Goal: Contribute content: Contribute content

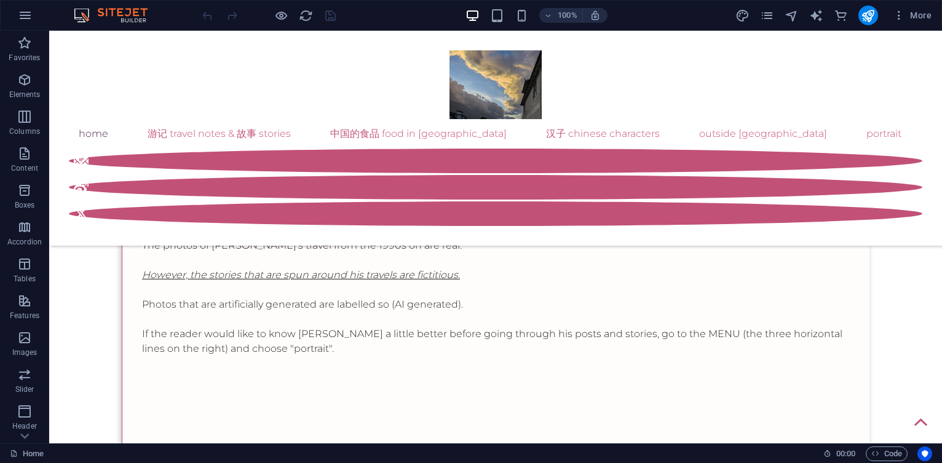
scroll to position [516, 0]
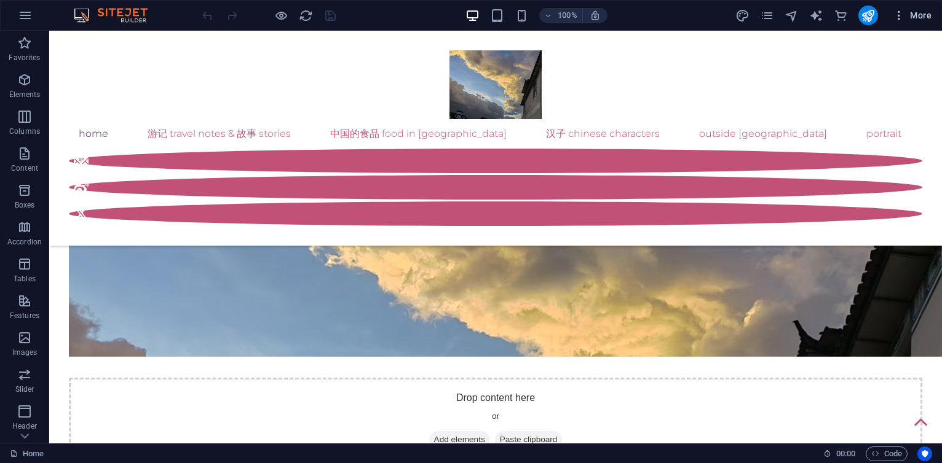
click at [931, 14] on span "More" at bounding box center [911, 15] width 39 height 12
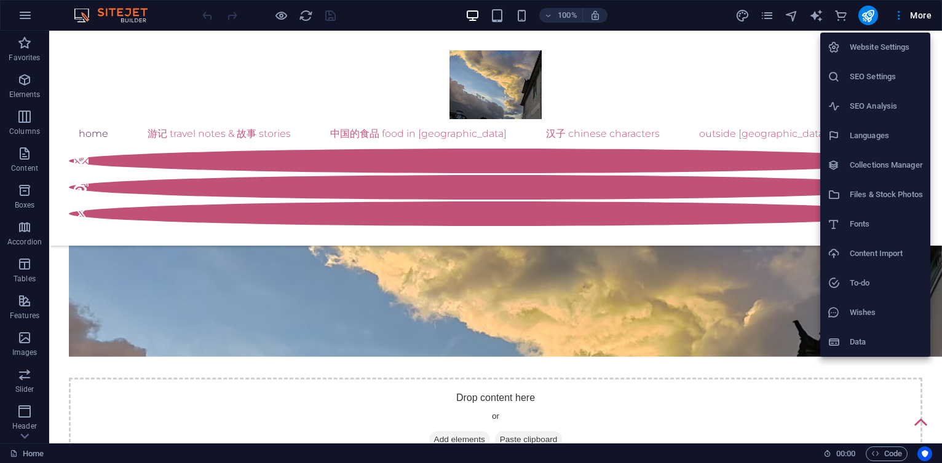
click at [875, 162] on h6 "Collections Manager" at bounding box center [885, 165] width 73 height 15
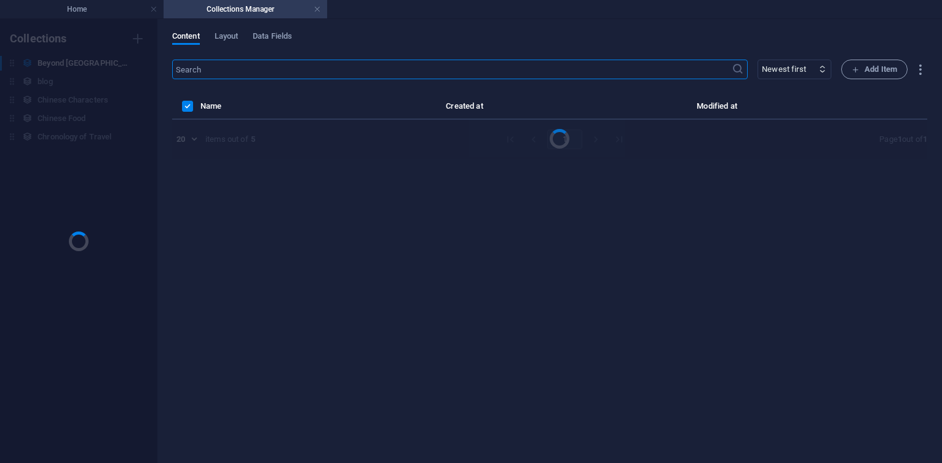
scroll to position [0, 0]
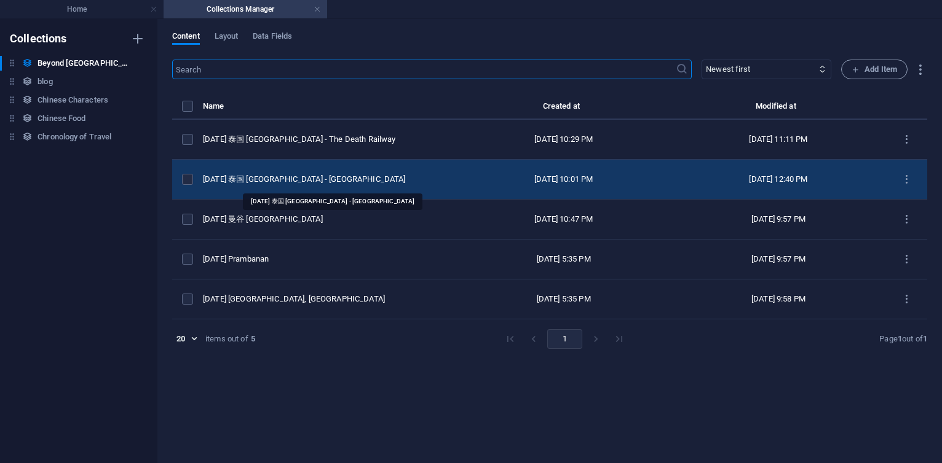
click at [289, 181] on div "[DATE] 泰国 [GEOGRAPHIC_DATA] - [GEOGRAPHIC_DATA]" at bounding box center [324, 179] width 243 height 11
select select "original photos"
select select "[GEOGRAPHIC_DATA]"
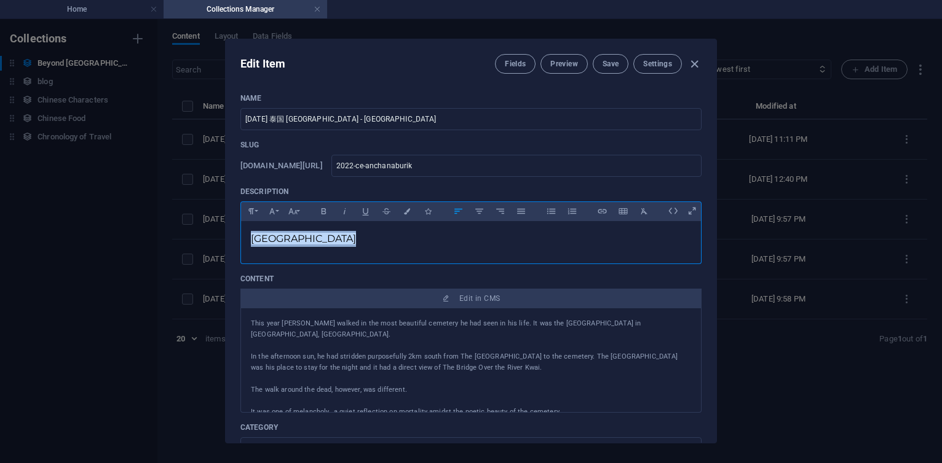
drag, startPoint x: 354, startPoint y: 236, endPoint x: 246, endPoint y: 230, distance: 107.7
click at [246, 230] on div "[GEOGRAPHIC_DATA]" at bounding box center [471, 239] width 460 height 37
copy span "[GEOGRAPHIC_DATA]"
click at [513, 254] on div "北碧府战争公墓 [GEOGRAPHIC_DATA]" at bounding box center [471, 239] width 460 height 37
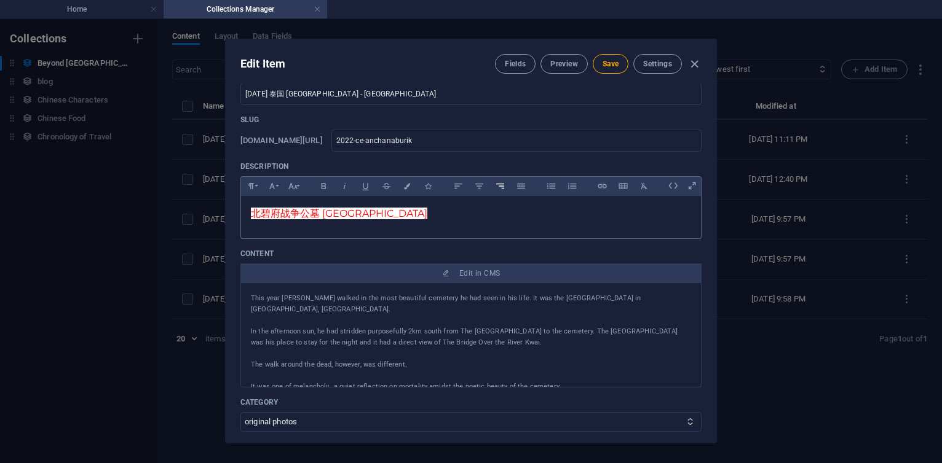
scroll to position [74, 0]
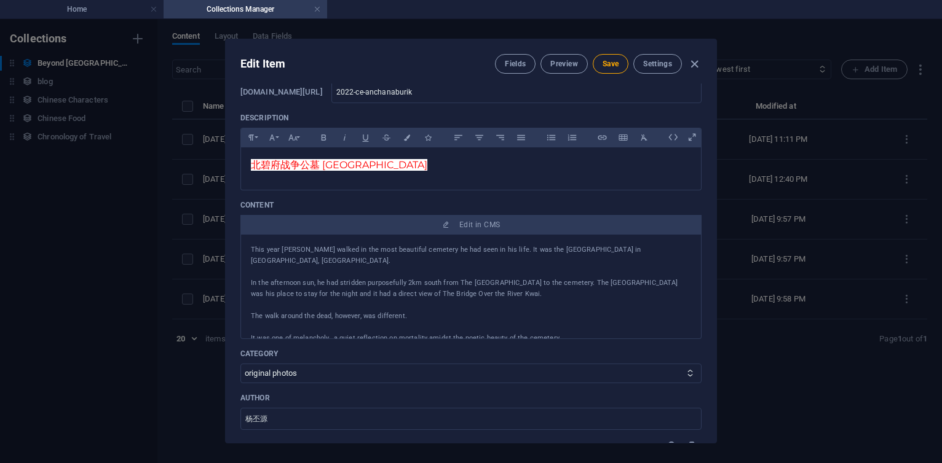
click at [485, 267] on p at bounding box center [471, 272] width 440 height 11
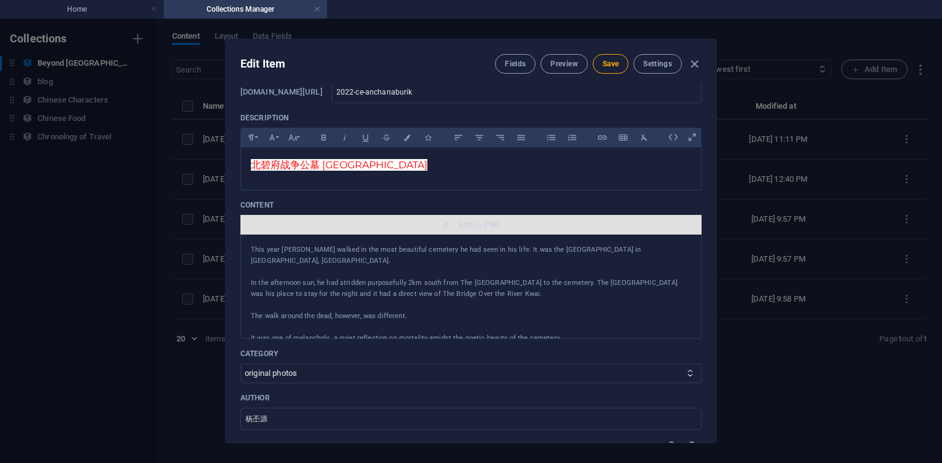
click at [480, 232] on button "Edit in CMS" at bounding box center [470, 225] width 461 height 20
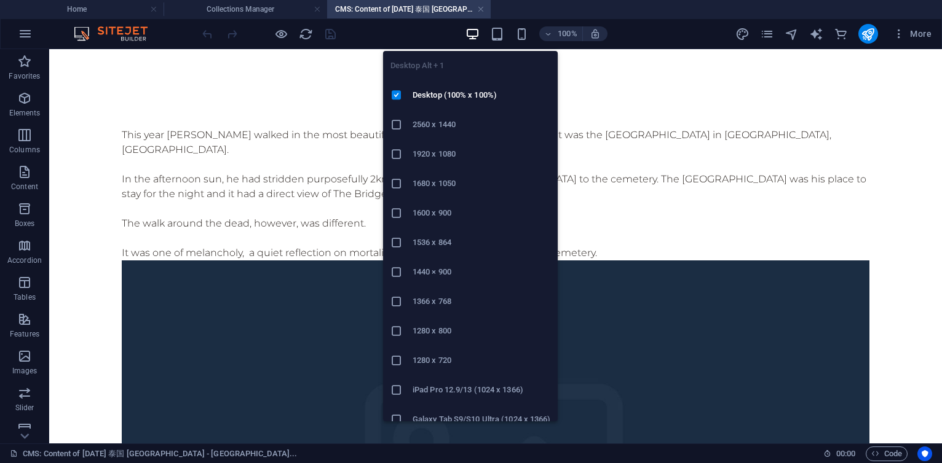
scroll to position [0, 0]
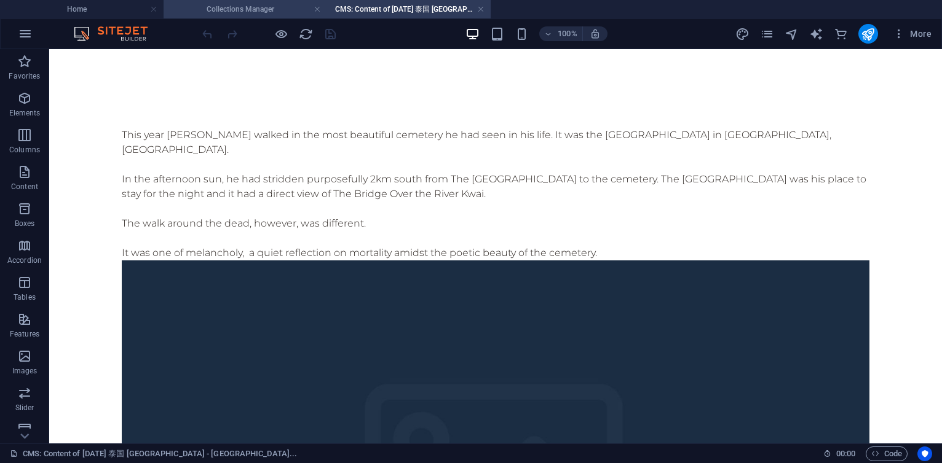
click at [252, 12] on h4 "Collections Manager" at bounding box center [244, 9] width 163 height 14
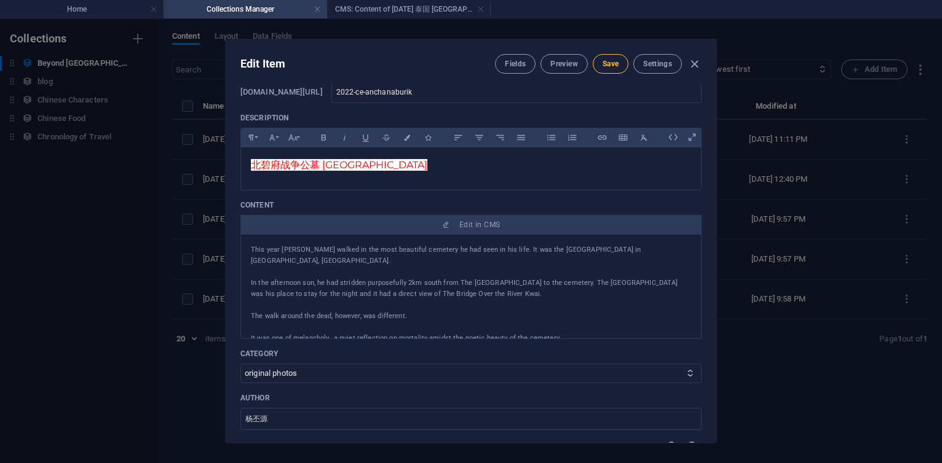
click at [613, 72] on button "Save" at bounding box center [611, 64] width 36 height 20
click at [401, 10] on h4 "CMS: Content of [DATE] 泰国 [GEOGRAPHIC_DATA] - [GEOGRAPHIC_DATA]..." at bounding box center [408, 9] width 163 height 14
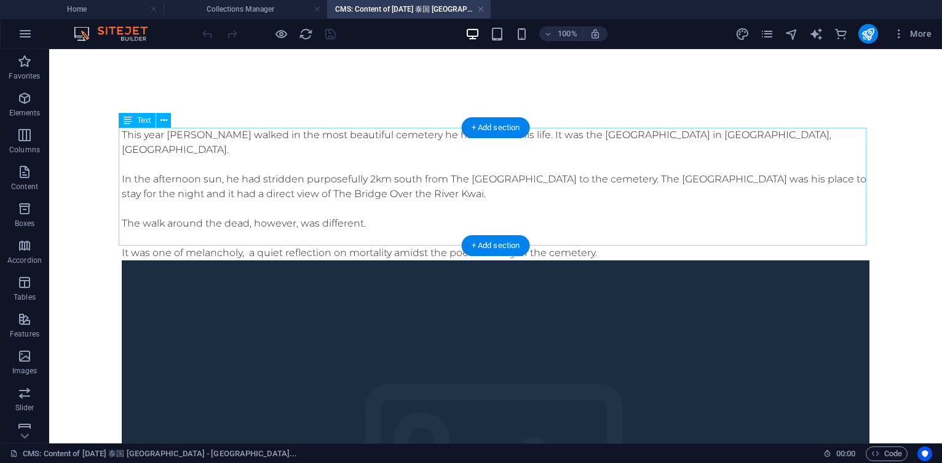
click at [343, 226] on div "This year [PERSON_NAME] walked in the most beautiful cemetery he had seen in hi…" at bounding box center [495, 194] width 747 height 133
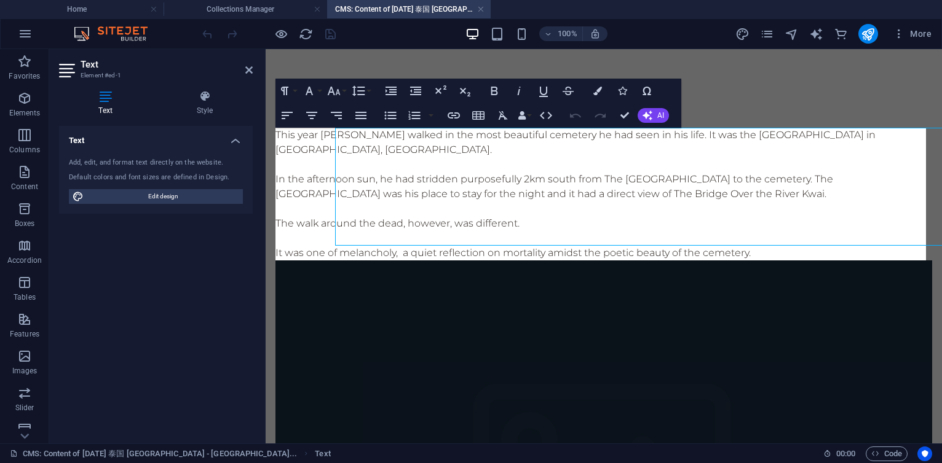
click at [424, 193] on p "In the afternoon sun, he had stridden purposefully 2km south from The [GEOGRAPH…" at bounding box center [603, 187] width 656 height 30
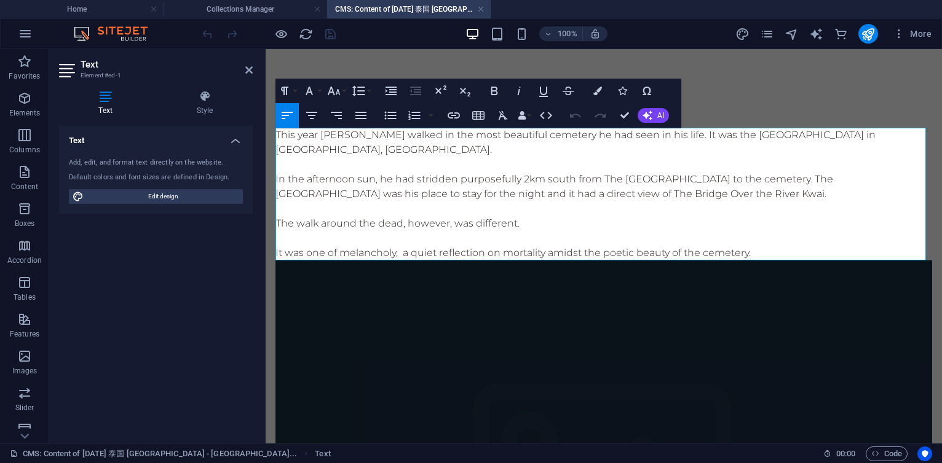
click at [434, 156] on p "This year [PERSON_NAME] walked in the most beautiful cemetery he had seen in hi…" at bounding box center [603, 143] width 656 height 30
click at [451, 136] on p "This year [PERSON_NAME] walked in the most beautiful cemetery he had seen in hi…" at bounding box center [603, 143] width 656 height 30
click at [454, 142] on p "This year [PERSON_NAME] walked around and in the most beautiful cemetery he had…" at bounding box center [603, 143] width 656 height 30
click at [546, 152] on p "This year [PERSON_NAME] walked around and in the most beautiful cemetery he had…" at bounding box center [603, 143] width 656 height 30
click at [375, 179] on p "In the afternoon sun, he had stridden purposefully 2km south from The [GEOGRAPH…" at bounding box center [603, 187] width 656 height 30
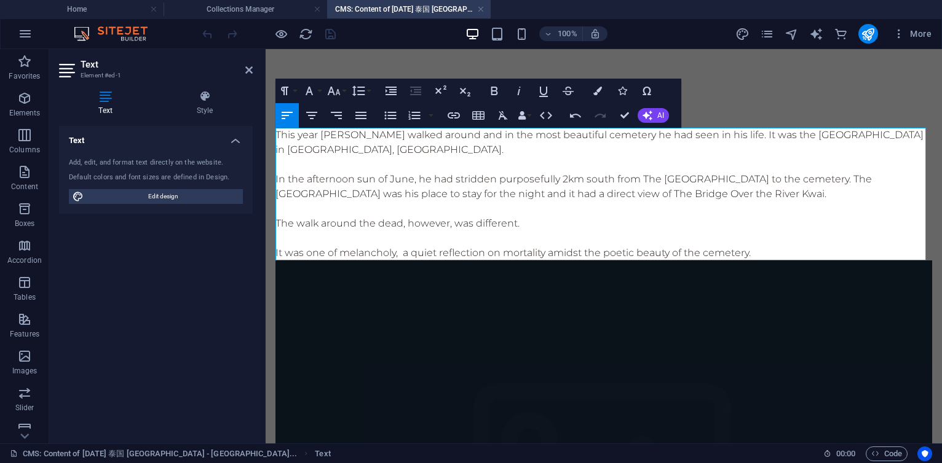
click at [495, 179] on p "In the afternoon sun of June, he had stridden purposefully 2km south from The […" at bounding box center [603, 187] width 656 height 30
click at [411, 179] on p "In the afternoon sun of June, he [PERSON_NAME] purposefully 2km south from The …" at bounding box center [603, 187] width 656 height 30
click at [704, 135] on p "This year [PERSON_NAME] walked around and in the most beautiful cemetery he had…" at bounding box center [603, 143] width 656 height 30
click at [710, 167] on p at bounding box center [603, 164] width 656 height 15
click at [767, 253] on p "It was one of melancholy, a quiet reflection on mortality amidst the poetic bea…" at bounding box center [603, 253] width 656 height 15
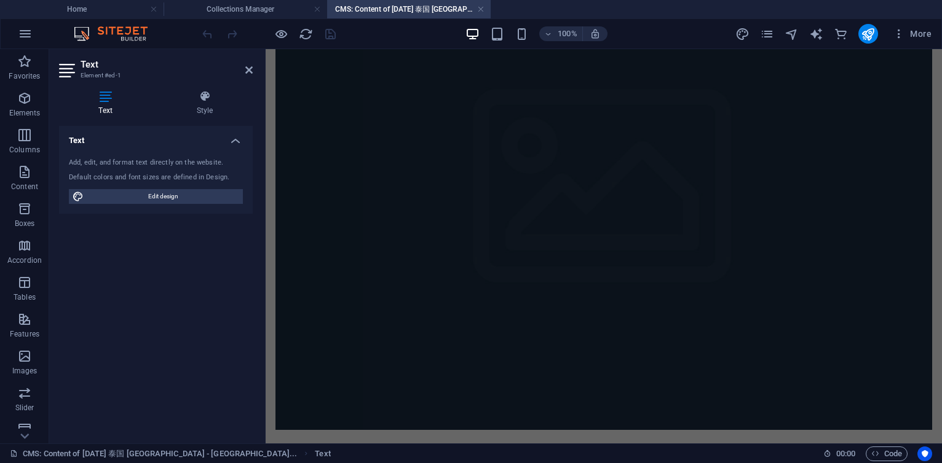
scroll to position [516, 0]
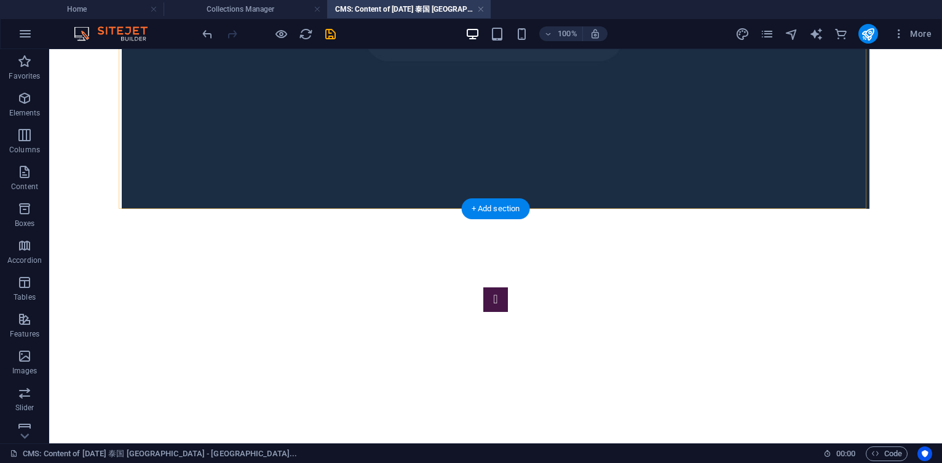
click at [509, 211] on div "+ Add section" at bounding box center [496, 209] width 68 height 21
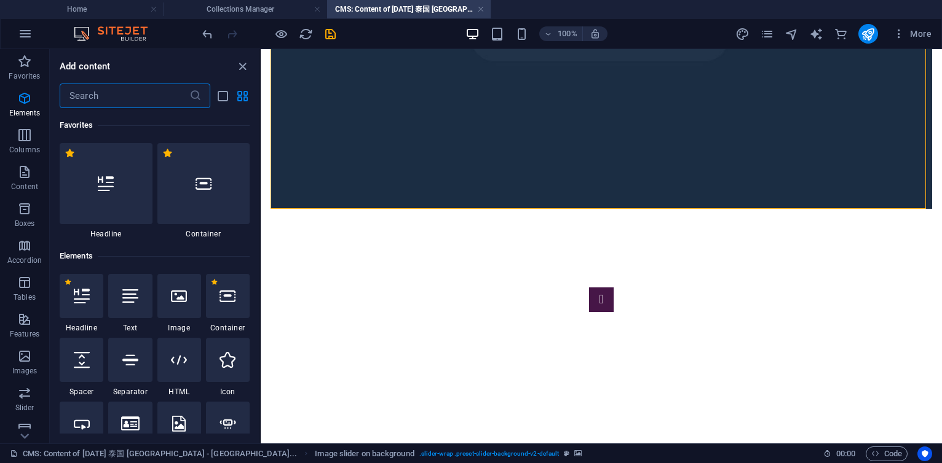
scroll to position [2150, 0]
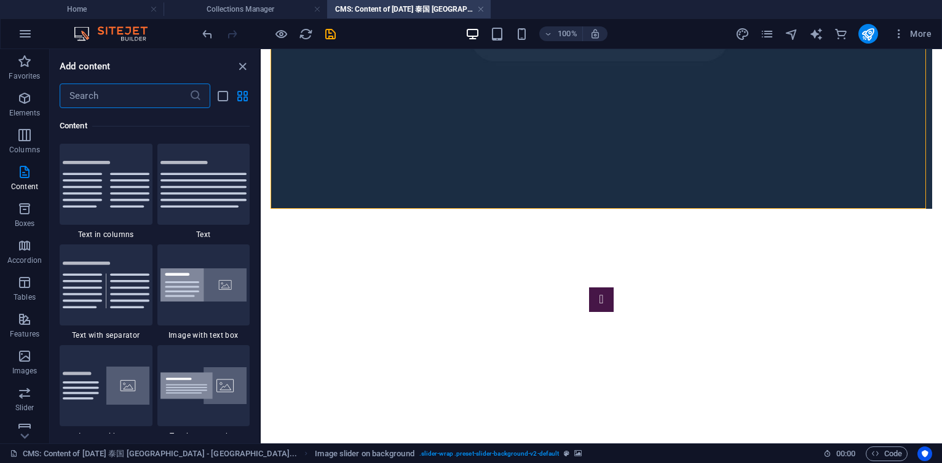
click at [85, 101] on input "text" at bounding box center [125, 96] width 130 height 25
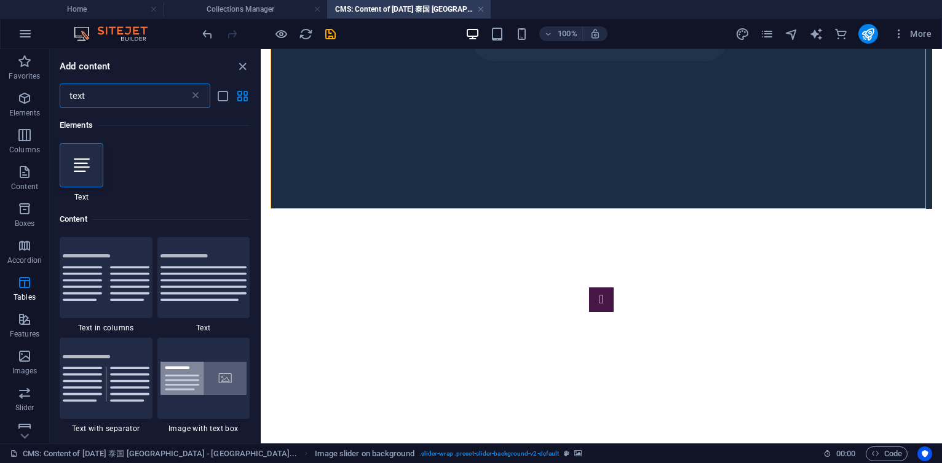
scroll to position [0, 0]
type input "text"
click at [84, 162] on icon at bounding box center [82, 165] width 16 height 16
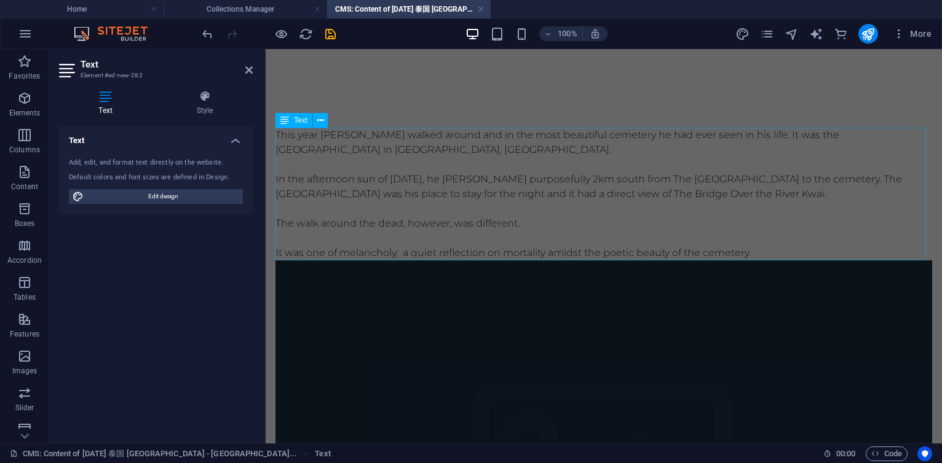
click at [481, 163] on div "This year [PERSON_NAME] walked around and in the most beautiful cemetery he had…" at bounding box center [603, 194] width 656 height 133
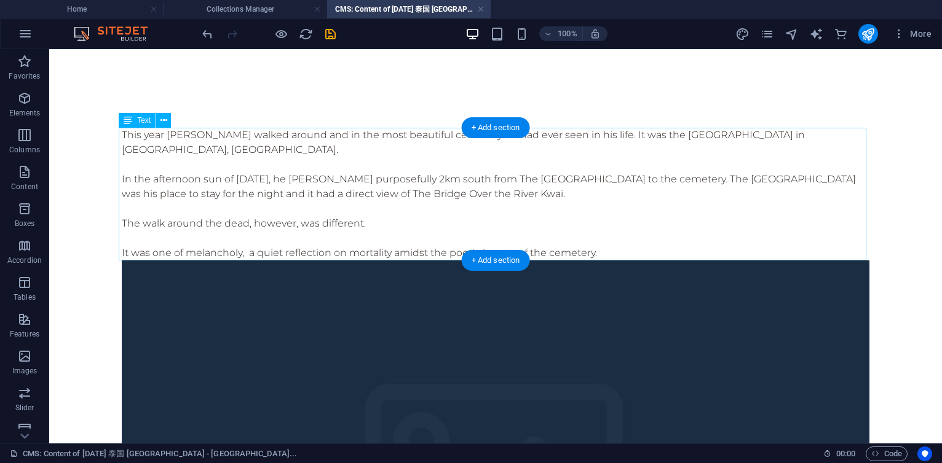
click at [606, 253] on div "This year [PERSON_NAME] walked around and in the most beautiful cemetery he had…" at bounding box center [495, 194] width 747 height 133
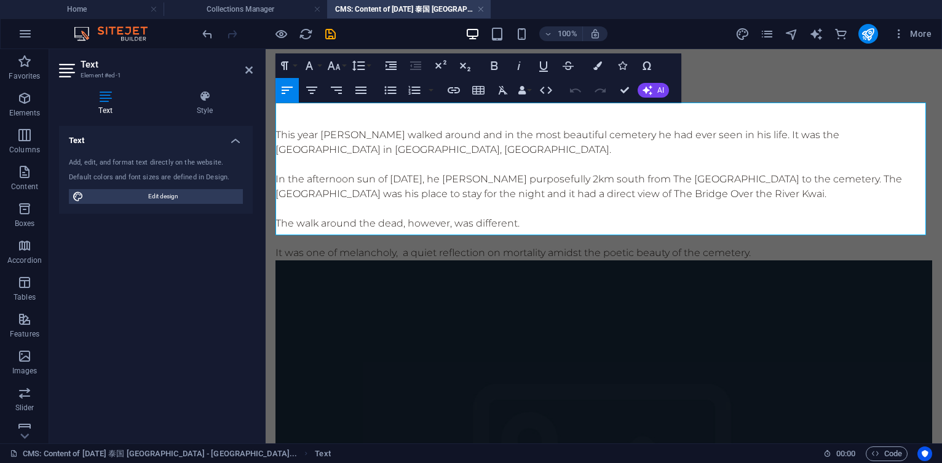
scroll to position [74, 0]
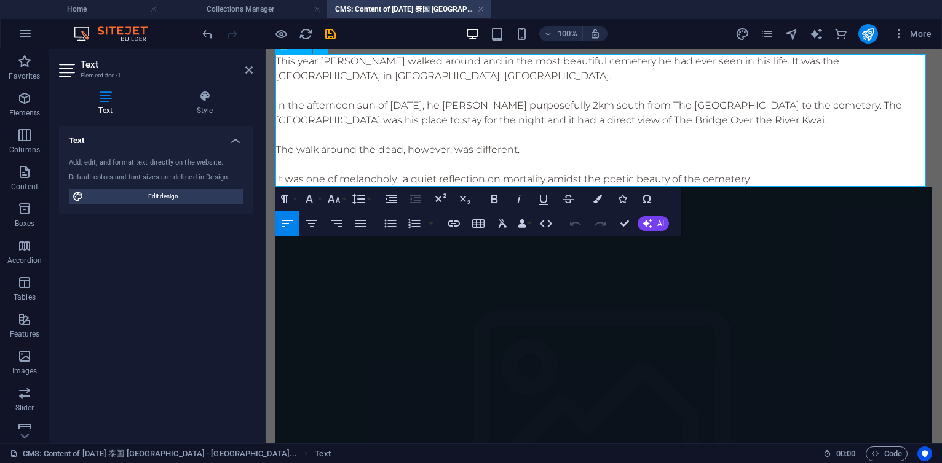
click at [403, 166] on p at bounding box center [603, 164] width 656 height 15
click at [278, 149] on p "The walk around the dead, however, was different." at bounding box center [603, 150] width 656 height 15
click at [278, 151] on p "The walk around the dead, however, was different." at bounding box center [603, 150] width 656 height 15
click at [329, 30] on icon "save" at bounding box center [330, 34] width 14 height 14
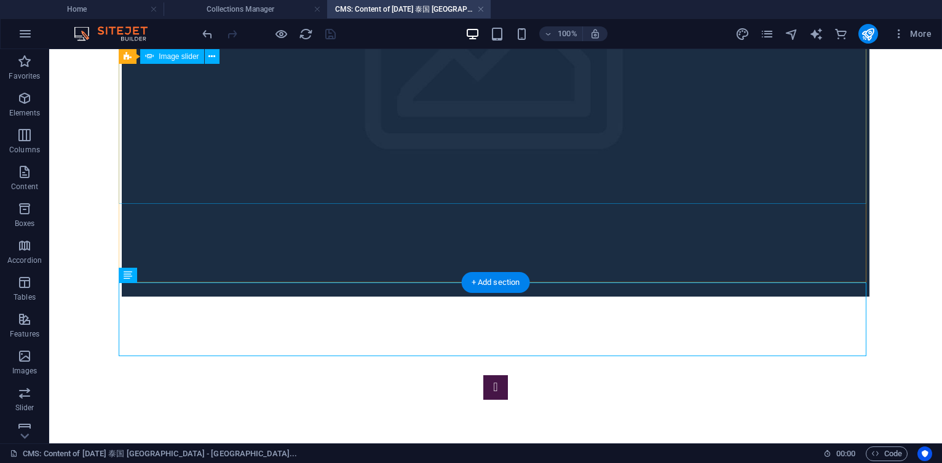
scroll to position [443, 0]
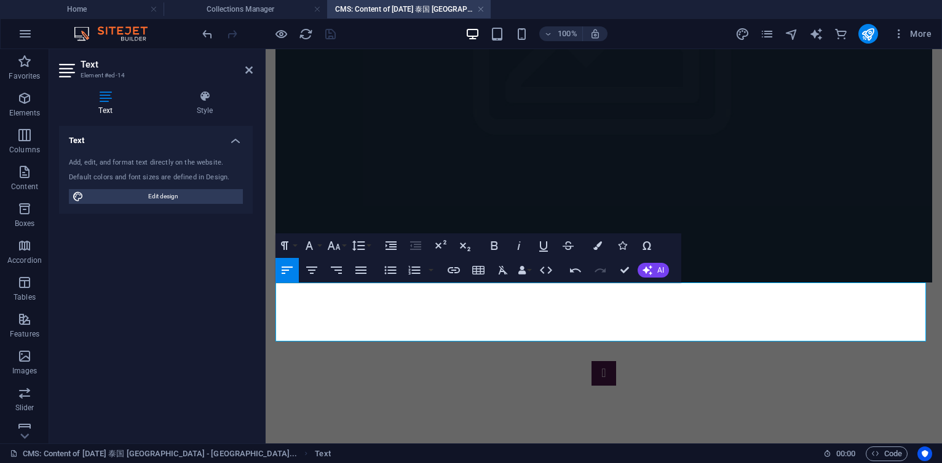
drag, startPoint x: 572, startPoint y: 293, endPoint x: 272, endPoint y: 285, distance: 300.1
copy p "He saw a handful of visitors paying respect to their lost ones."
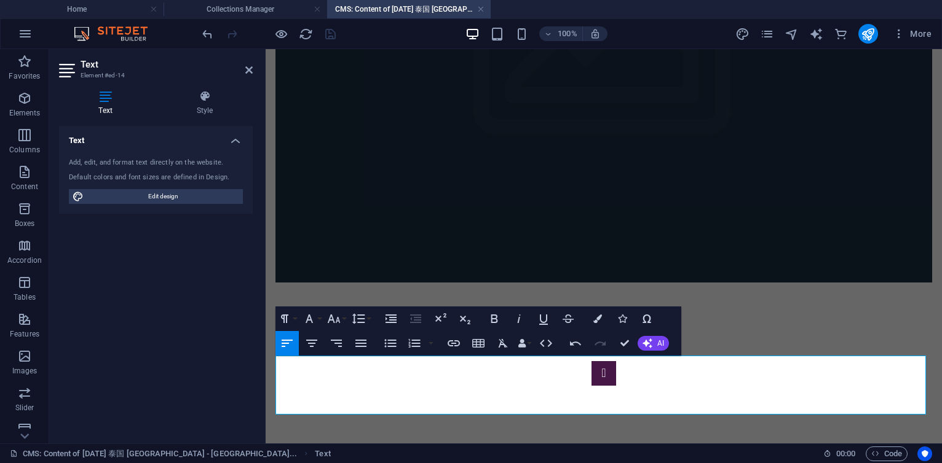
scroll to position [369, 0]
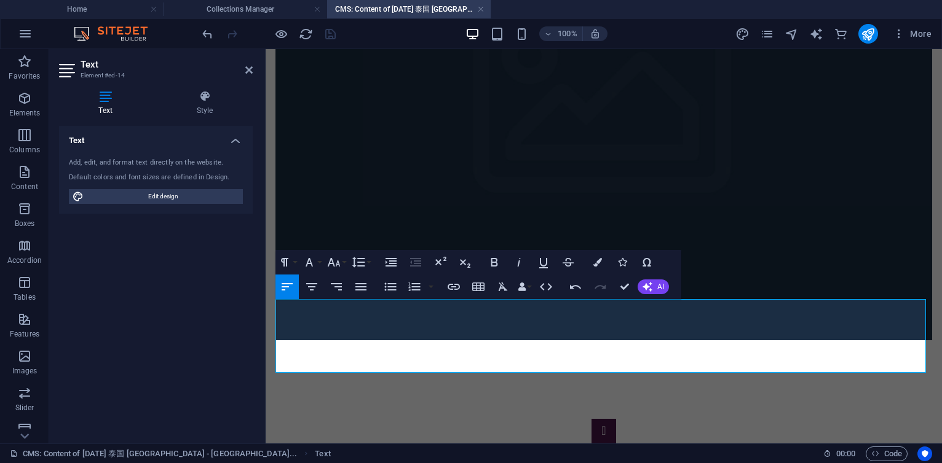
scroll to position [443, 0]
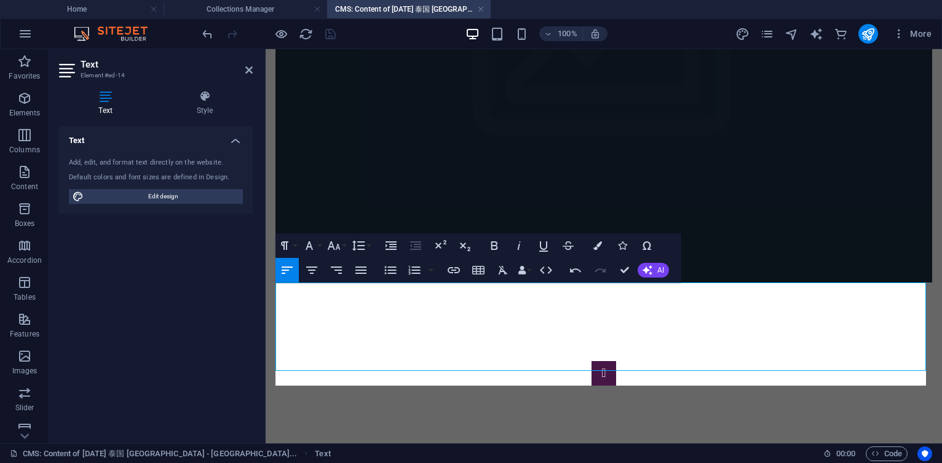
scroll to position [444, 4]
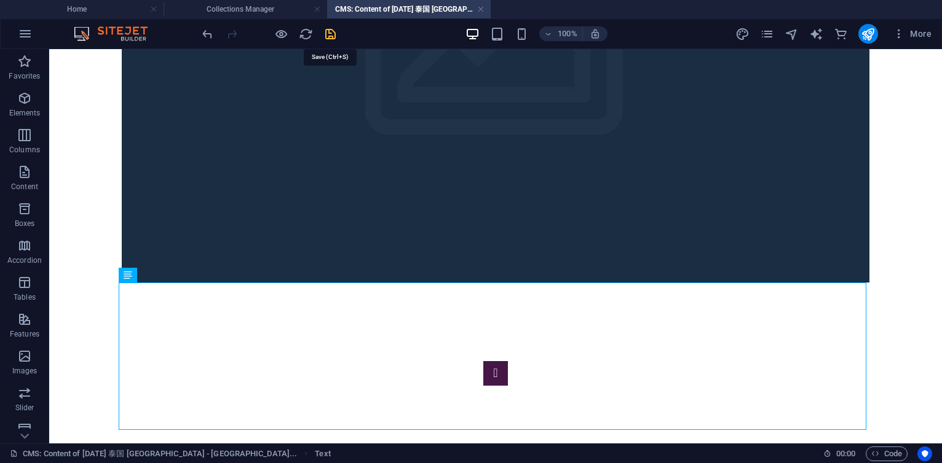
click at [334, 36] on icon "save" at bounding box center [330, 34] width 14 height 14
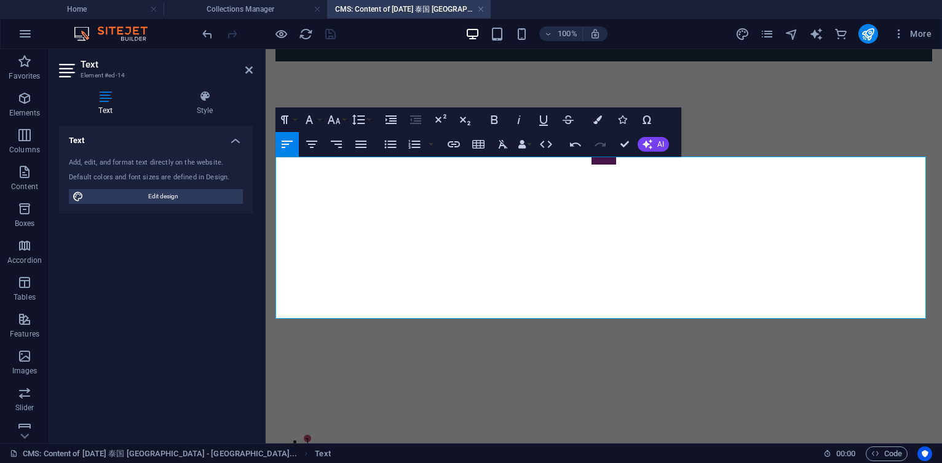
scroll to position [516, 0]
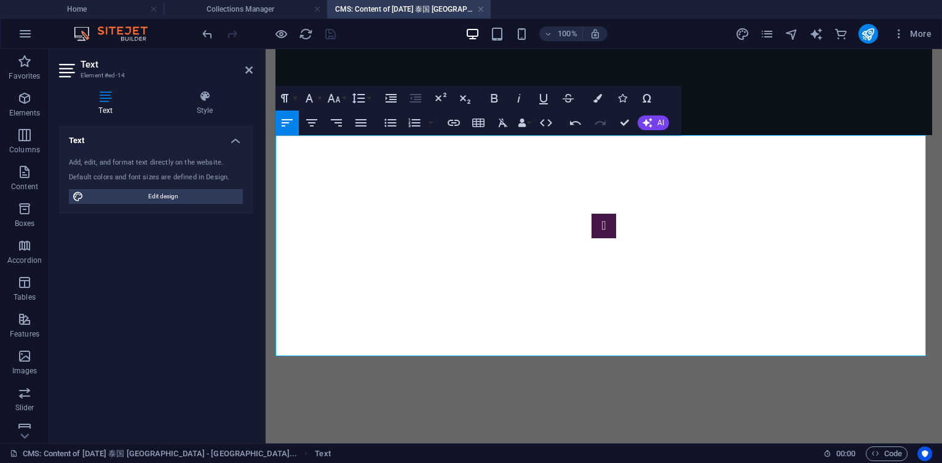
scroll to position [457, 5]
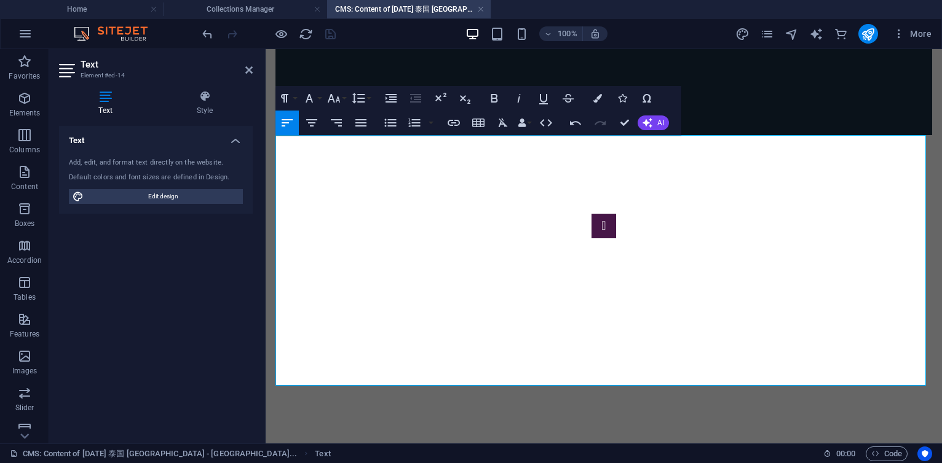
drag, startPoint x: 475, startPoint y: 321, endPoint x: 559, endPoint y: 321, distance: 84.2
drag, startPoint x: 642, startPoint y: 320, endPoint x: 613, endPoint y: 325, distance: 28.7
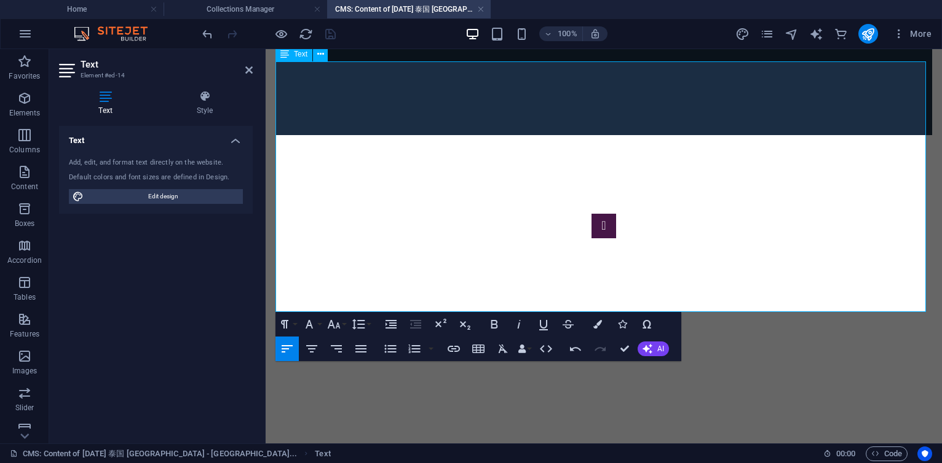
scroll to position [664, 0]
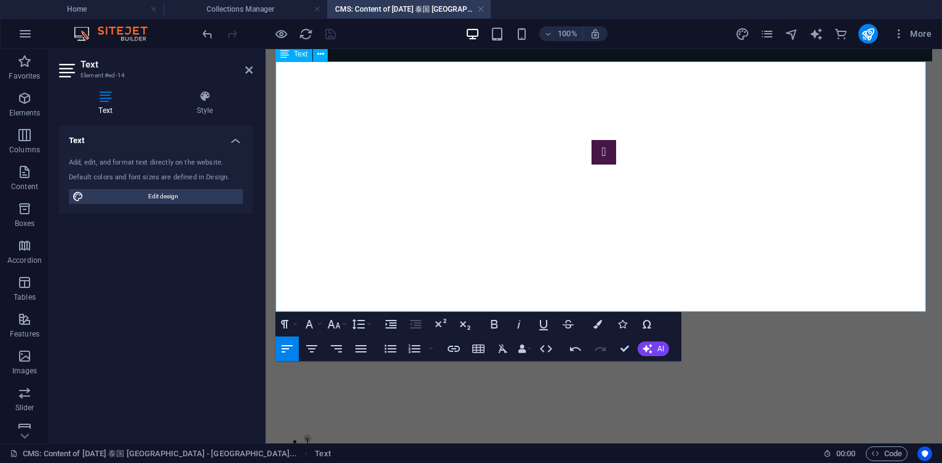
drag, startPoint x: 473, startPoint y: 305, endPoint x: 496, endPoint y: 302, distance: 22.9
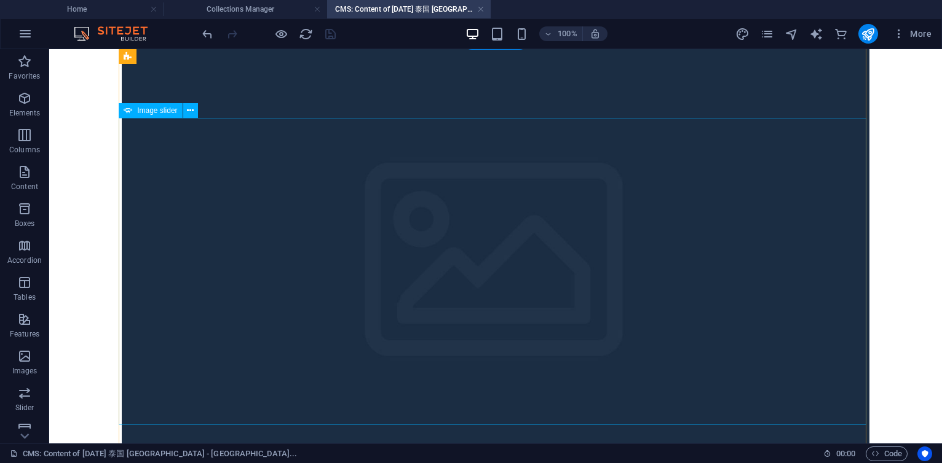
scroll to position [0, 0]
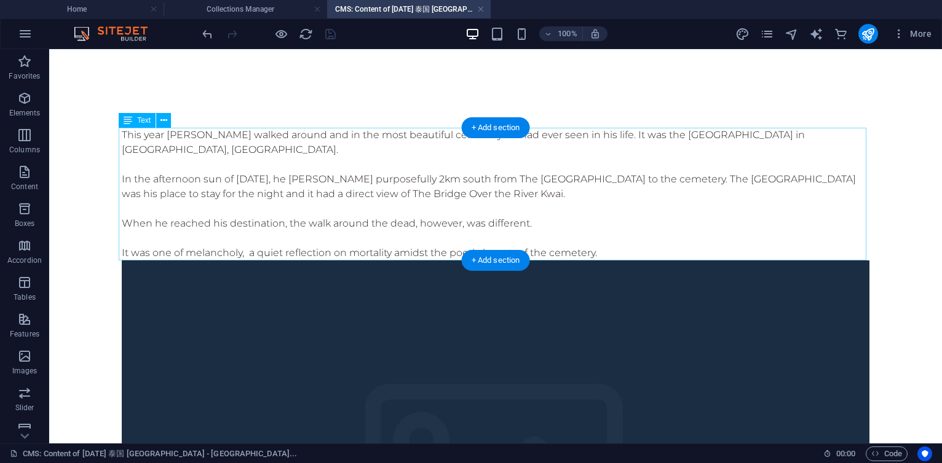
click at [767, 182] on div "This year [PERSON_NAME] walked around and in the most beautiful cemetery he had…" at bounding box center [495, 194] width 747 height 133
click at [768, 182] on div "This year [PERSON_NAME] walked around and in the most beautiful cemetery he had…" at bounding box center [495, 194] width 747 height 133
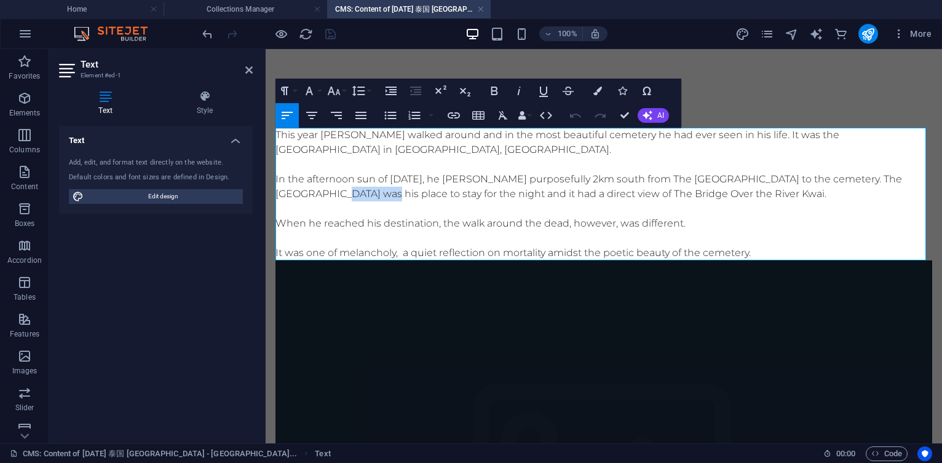
drag, startPoint x: 331, startPoint y: 196, endPoint x: 371, endPoint y: 195, distance: 40.6
click at [371, 195] on p "In the afternoon sun of [DATE], he [PERSON_NAME] purposefully 2km south from Th…" at bounding box center [603, 187] width 656 height 30
drag, startPoint x: 536, startPoint y: 196, endPoint x: 553, endPoint y: 194, distance: 17.3
click at [553, 194] on p "In the afternoon sun of [DATE], he [PERSON_NAME] purposefully 2km south from Th…" at bounding box center [603, 187] width 656 height 30
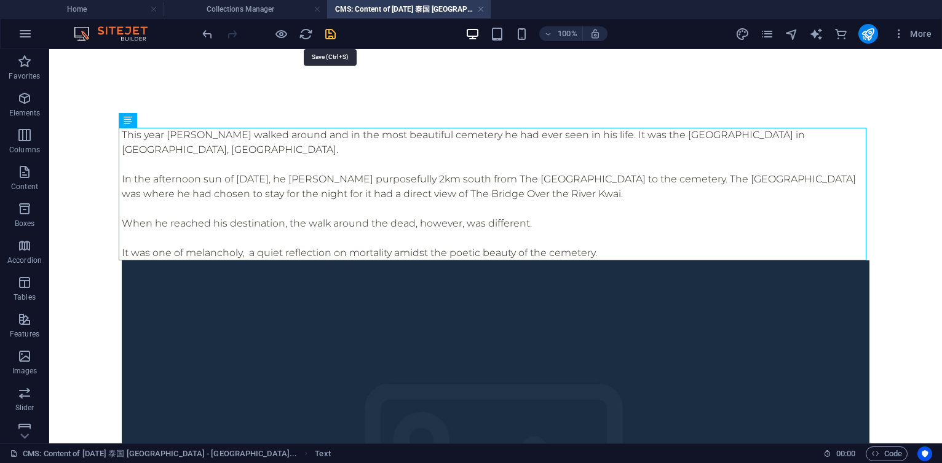
click at [328, 35] on icon "save" at bounding box center [330, 34] width 14 height 14
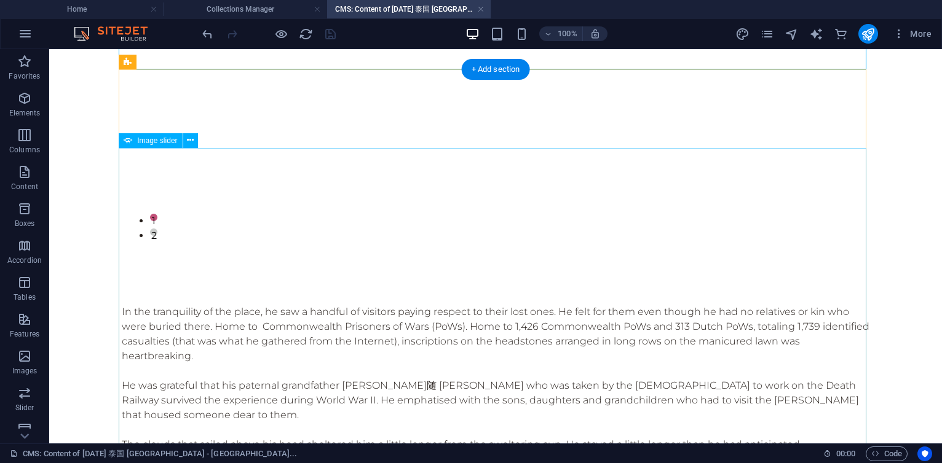
scroll to position [664, 0]
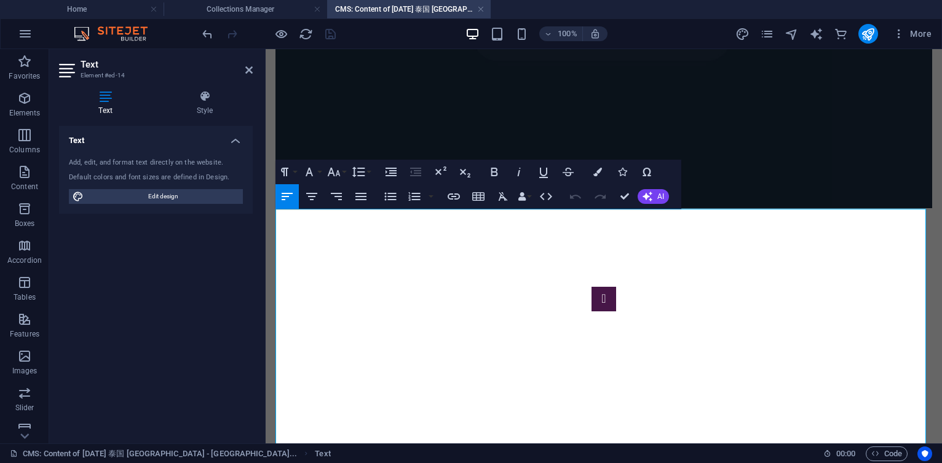
scroll to position [516, 0]
drag, startPoint x: 464, startPoint y: 232, endPoint x: 719, endPoint y: 236, distance: 254.5
drag, startPoint x: 278, startPoint y: 246, endPoint x: 495, endPoint y: 242, distance: 217.0
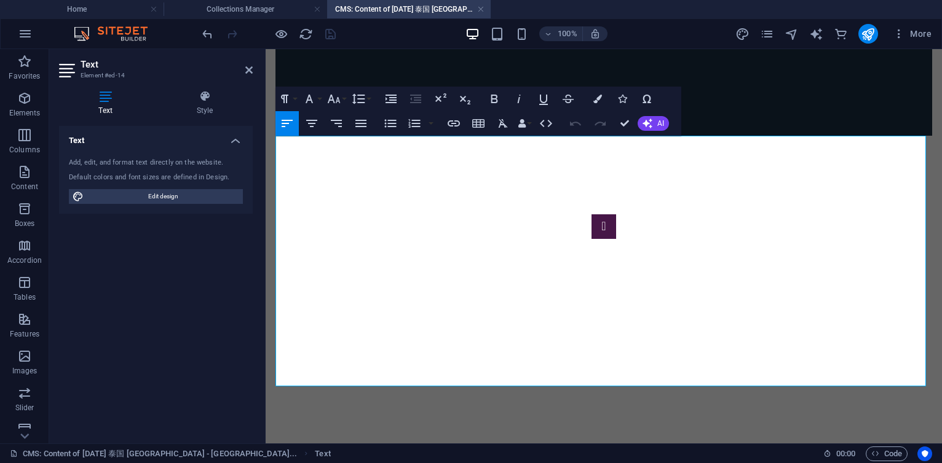
scroll to position [590, 0]
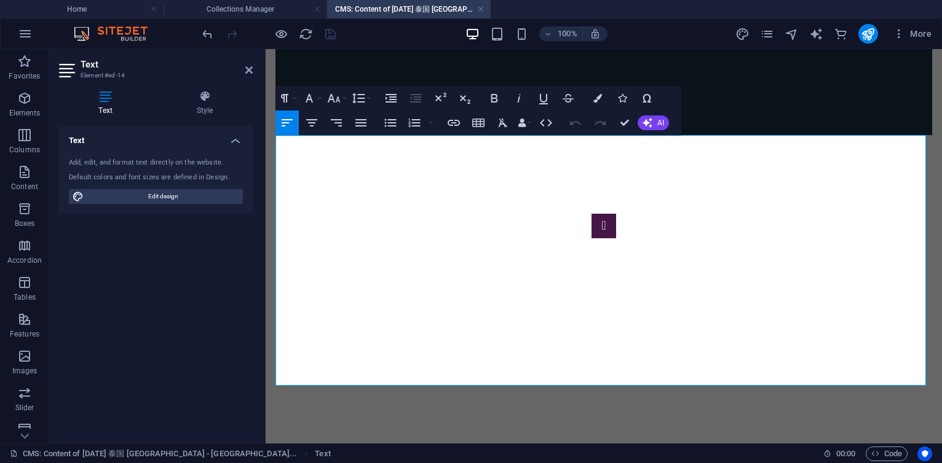
drag, startPoint x: 447, startPoint y: 246, endPoint x: 272, endPoint y: 247, distance: 175.2
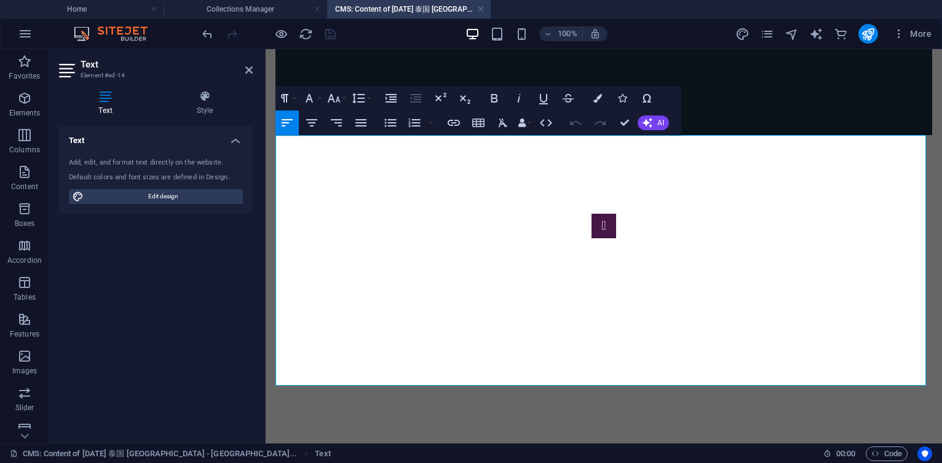
drag, startPoint x: 530, startPoint y: 275, endPoint x: 594, endPoint y: 277, distance: 63.9
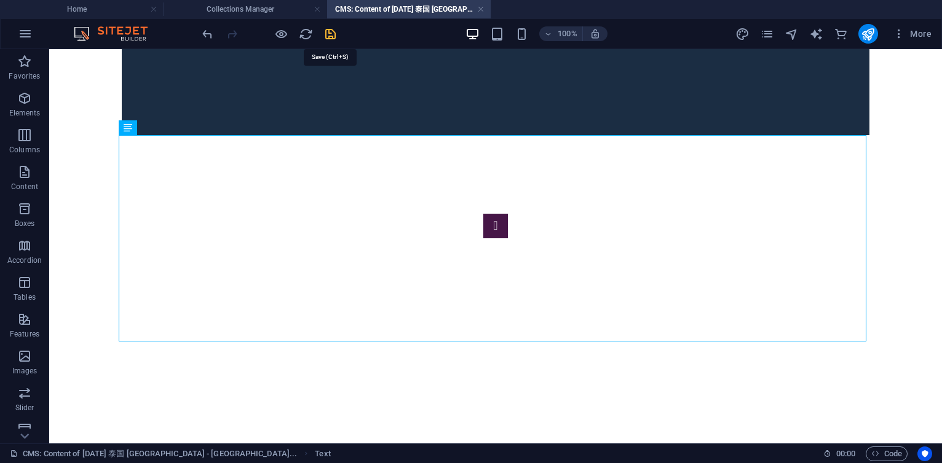
click at [336, 31] on icon "save" at bounding box center [330, 34] width 14 height 14
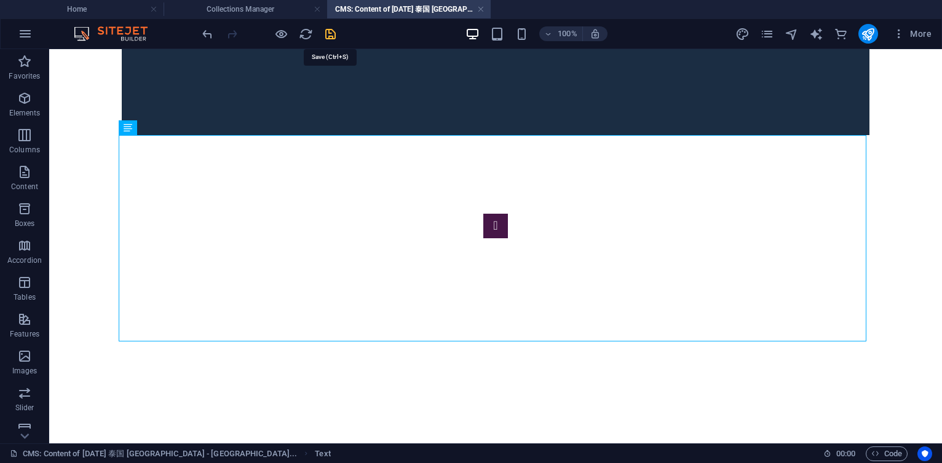
click at [327, 30] on icon "save" at bounding box center [330, 34] width 14 height 14
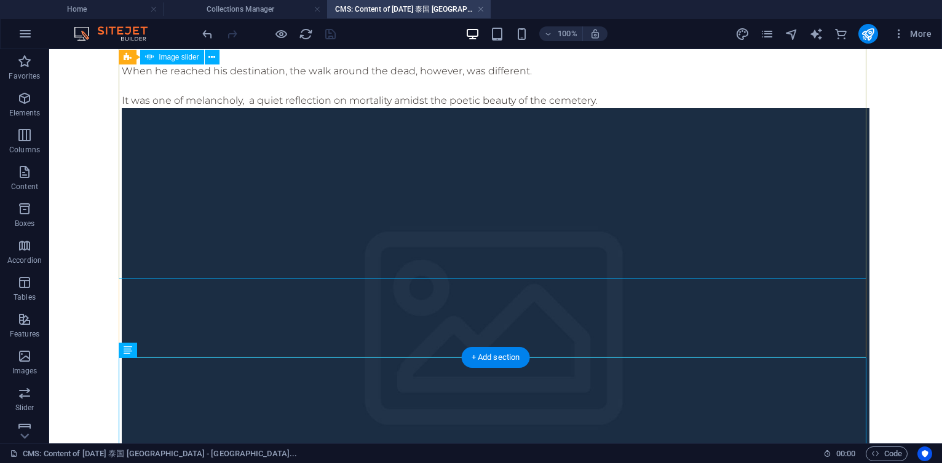
scroll to position [0, 0]
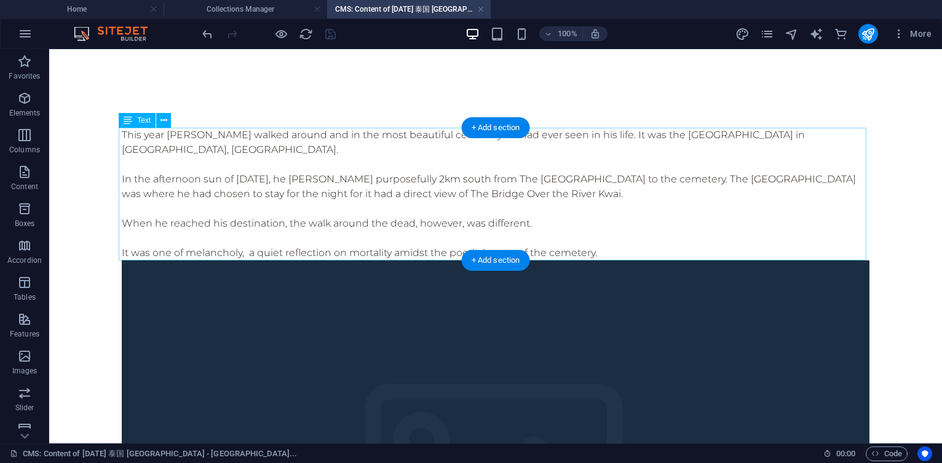
click at [266, 194] on div "This year [PERSON_NAME] walked around and in the most beautiful cemetery he had…" at bounding box center [495, 194] width 747 height 133
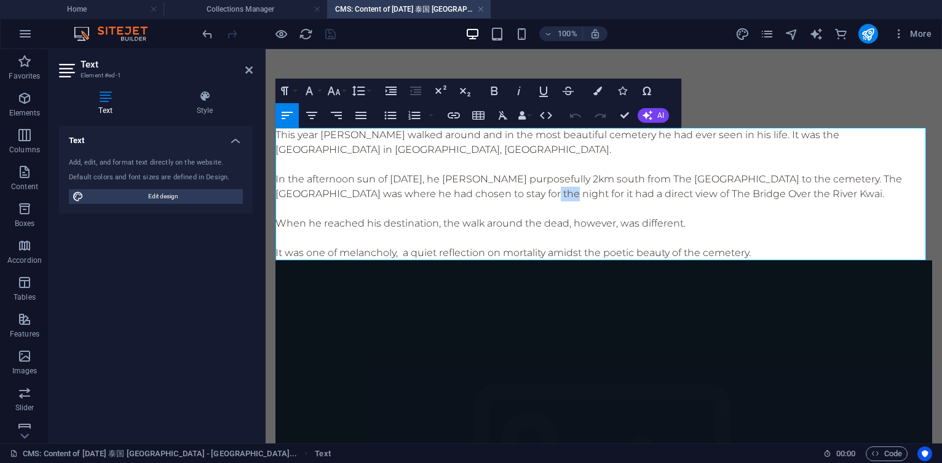
drag, startPoint x: 549, startPoint y: 194, endPoint x: 531, endPoint y: 191, distance: 18.7
click at [531, 191] on p "In the afternoon sun of [DATE], he [PERSON_NAME] purposefully 2km south from Th…" at bounding box center [603, 187] width 656 height 30
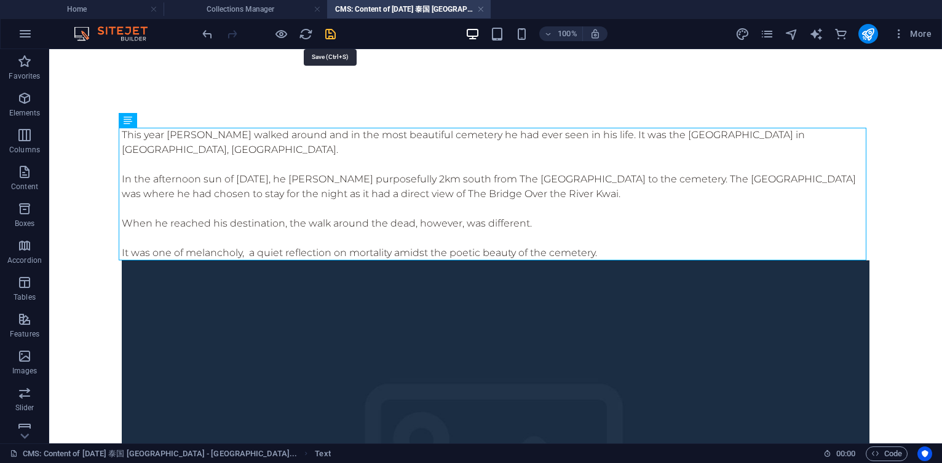
click at [328, 34] on icon "save" at bounding box center [330, 34] width 14 height 14
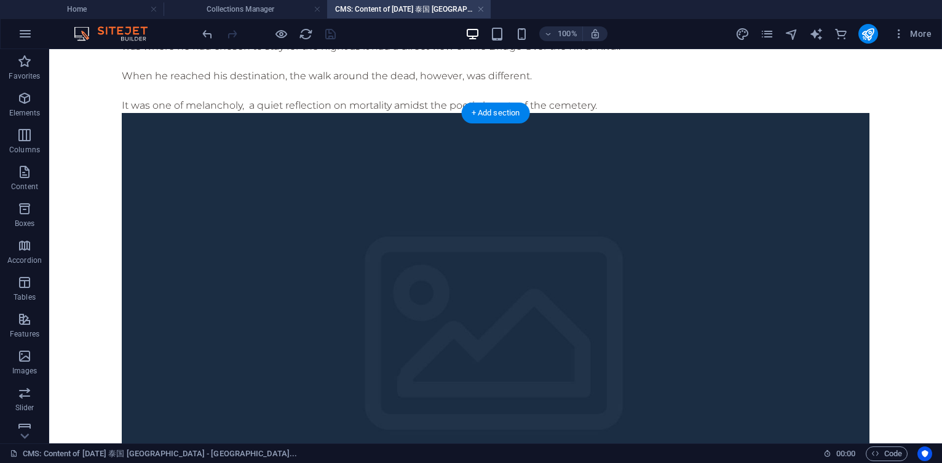
scroll to position [74, 0]
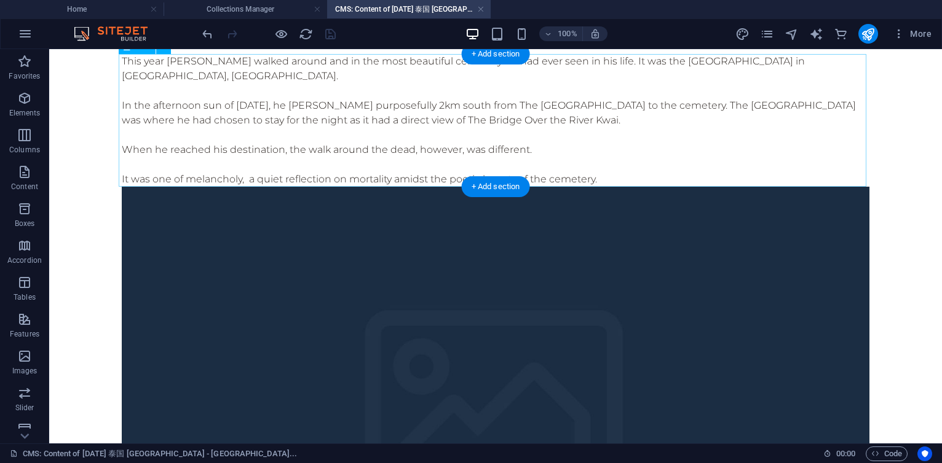
click at [374, 160] on div "This year [PERSON_NAME] walked around and in the most beautiful cemetery he had…" at bounding box center [495, 120] width 747 height 133
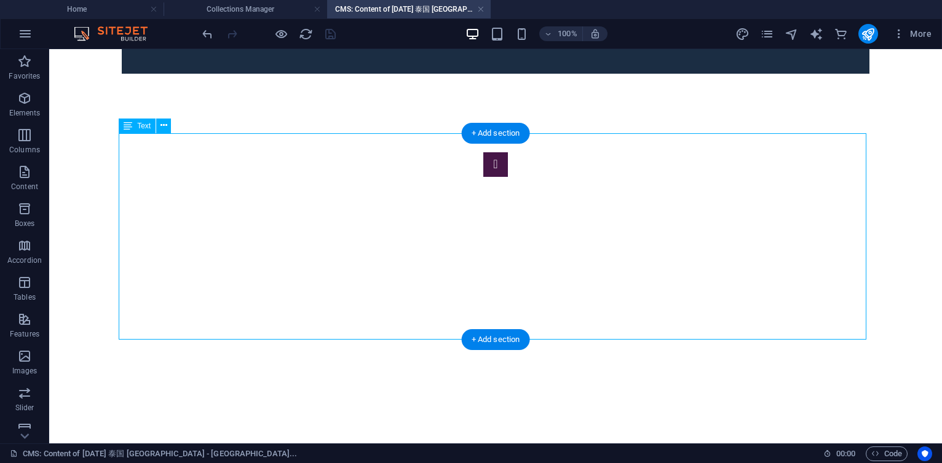
scroll to position [664, 0]
